Goal: Transaction & Acquisition: Subscribe to service/newsletter

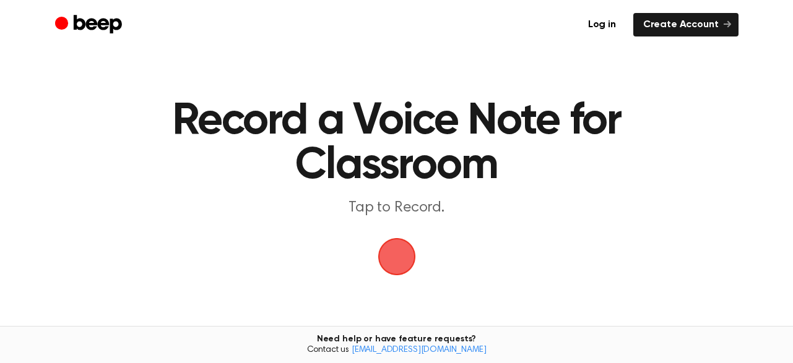
click at [390, 257] on span "button" at bounding box center [396, 256] width 35 height 35
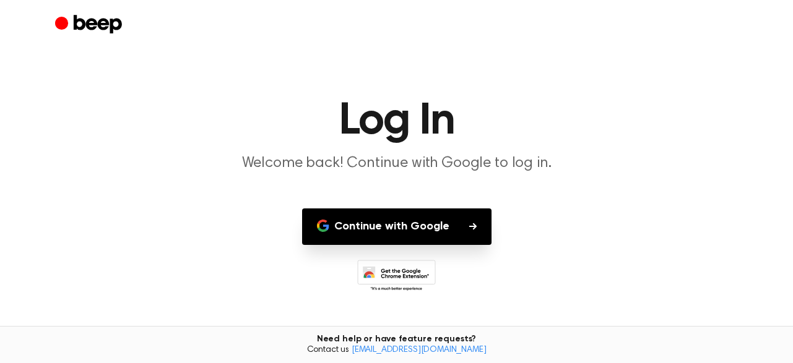
click at [440, 230] on button "Continue with Google" at bounding box center [396, 227] width 189 height 37
click at [416, 225] on button "Continue with Google" at bounding box center [396, 227] width 189 height 37
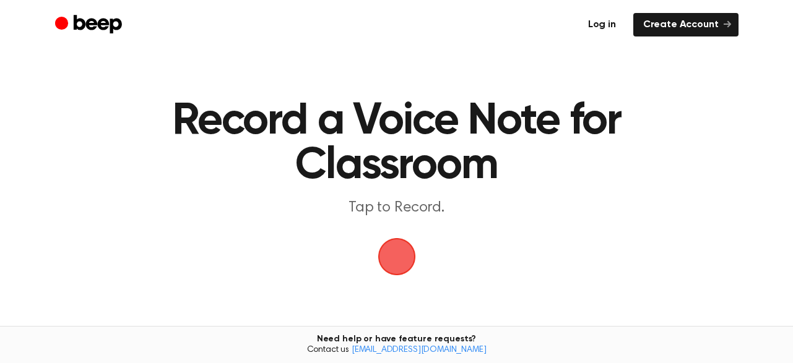
click at [618, 30] on link "Log in" at bounding box center [602, 25] width 48 height 24
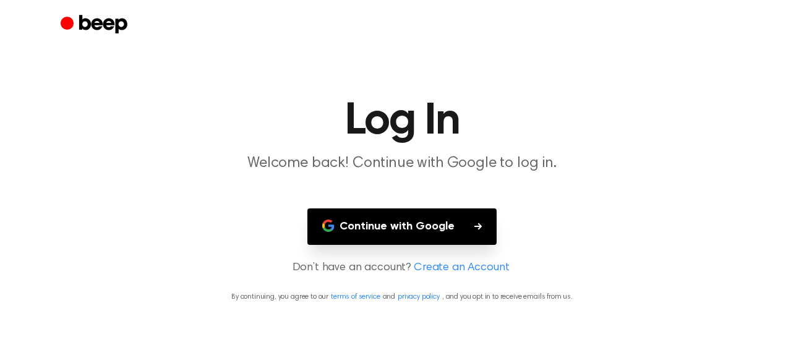
click at [460, 230] on button "Continue with Google" at bounding box center [402, 227] width 189 height 37
click at [464, 262] on link "Create an Account" at bounding box center [461, 268] width 95 height 17
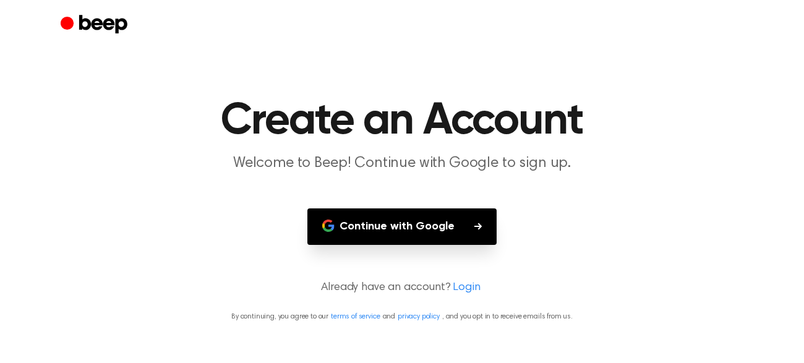
click at [458, 225] on button "Continue with Google" at bounding box center [402, 227] width 189 height 37
